Goal: Task Accomplishment & Management: Manage account settings

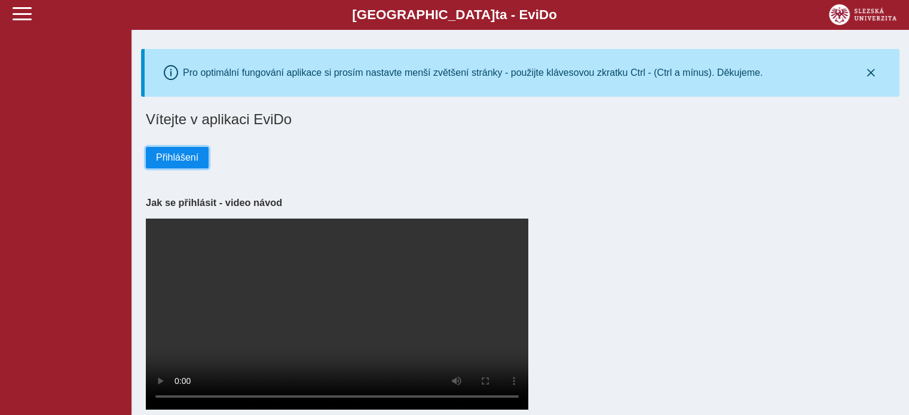
click at [189, 157] on span "Přihlášení" at bounding box center [177, 157] width 42 height 11
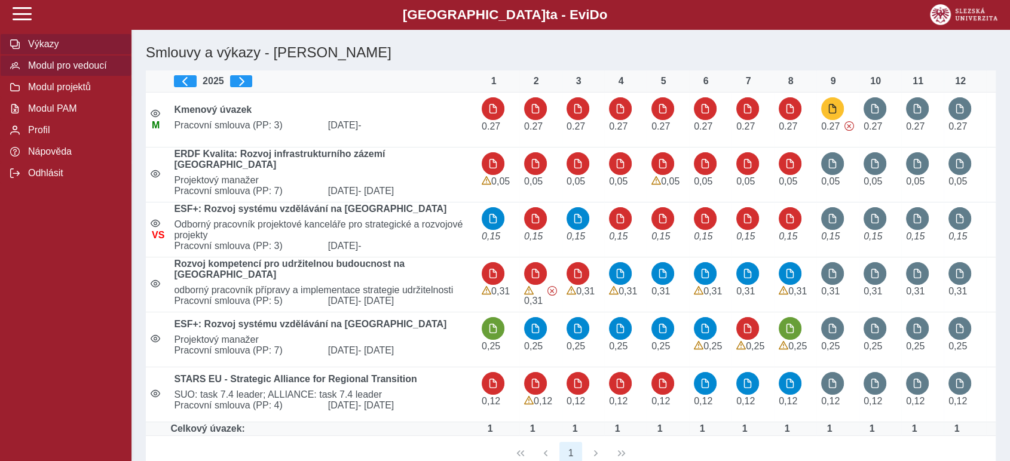
click at [73, 61] on button "Modul pro vedoucí" at bounding box center [65, 66] width 131 height 22
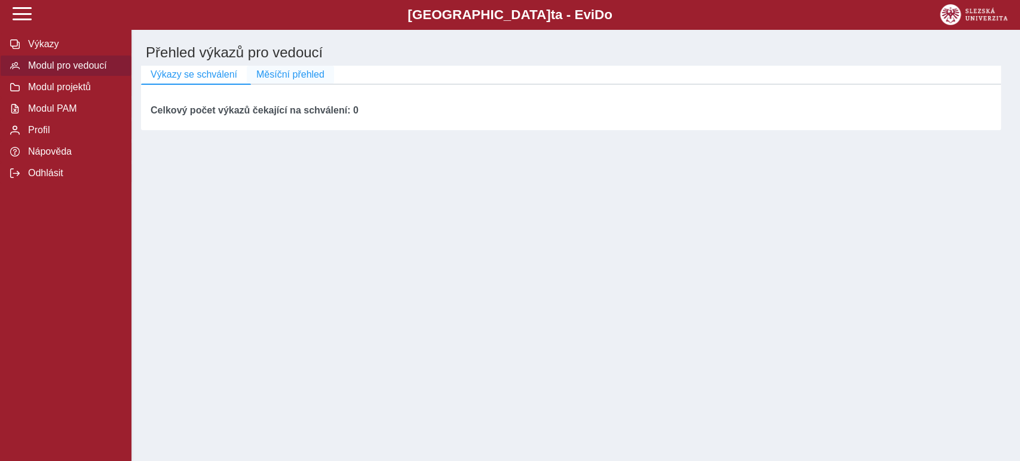
click at [287, 75] on span "Měsíční přehled" at bounding box center [290, 74] width 68 height 11
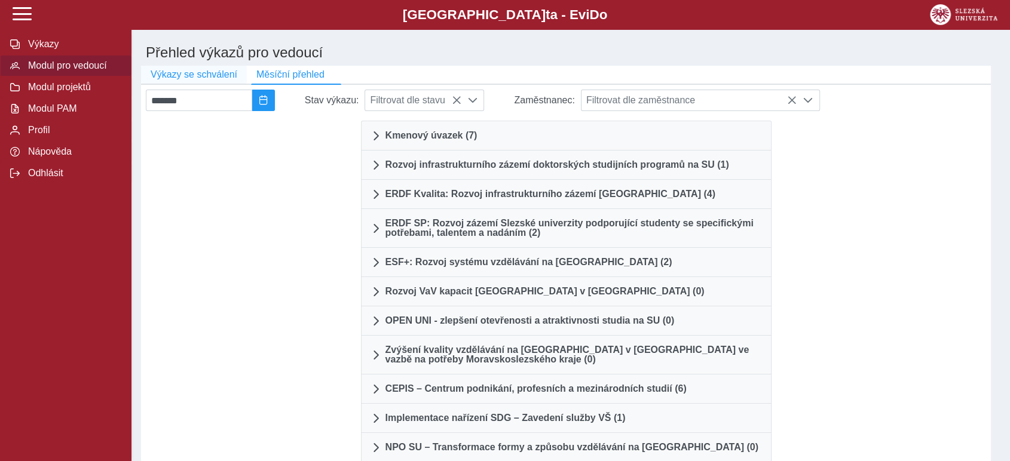
click at [207, 74] on span "Výkazy se schválení" at bounding box center [194, 74] width 87 height 11
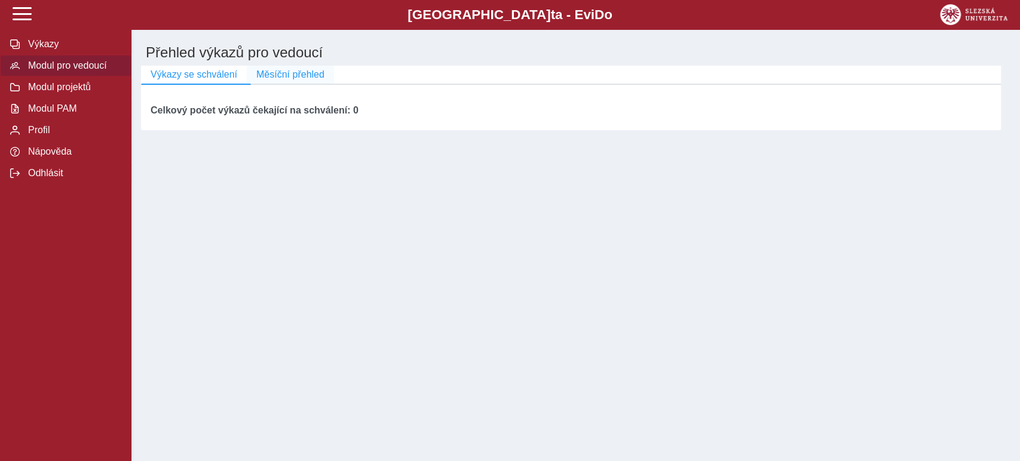
click at [277, 75] on span "Měsíční přehled" at bounding box center [290, 74] width 68 height 11
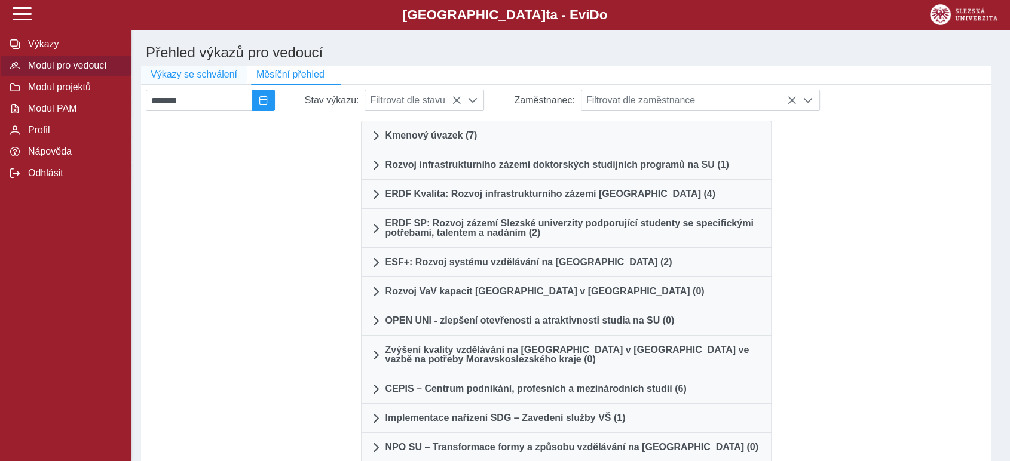
click at [215, 76] on span "Výkazy se schválení" at bounding box center [194, 74] width 87 height 11
